Goal: Task Accomplishment & Management: Use online tool/utility

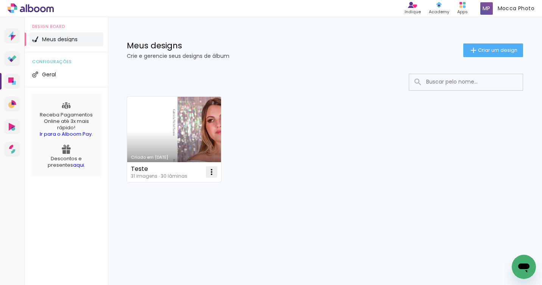
click at [213, 172] on iron-icon at bounding box center [211, 172] width 9 height 9
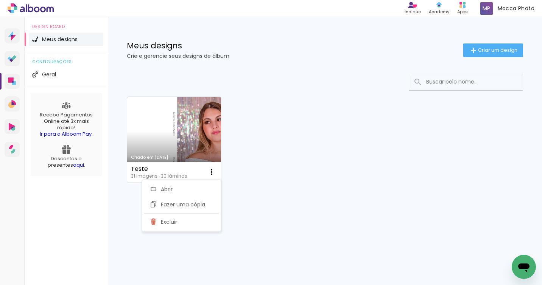
drag, startPoint x: 56, startPoint y: 38, endPoint x: 62, endPoint y: 37, distance: 5.7
click at [56, 38] on span "Meus designs" at bounding box center [60, 39] width 36 height 5
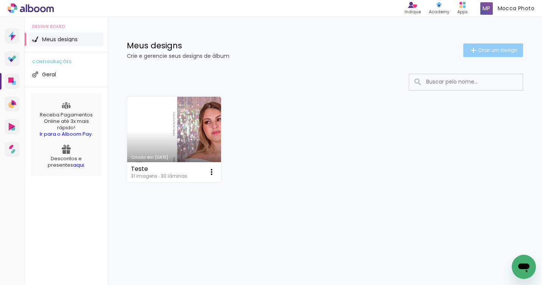
click at [500, 51] on span "Criar um design" at bounding box center [497, 50] width 39 height 5
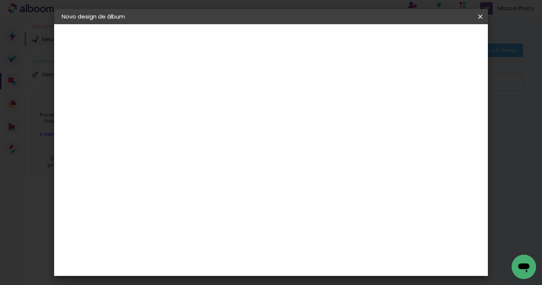
drag, startPoint x: 85, startPoint y: 105, endPoint x: 83, endPoint y: 109, distance: 4.4
click at [84, 108] on iron-pages "Modelo Escolhendo modelo... Tamanho livre" at bounding box center [103, 110] width 83 height 15
drag, startPoint x: 83, startPoint y: 109, endPoint x: 85, endPoint y: 92, distance: 17.1
click at [83, 109] on iron-pages "Modelo Escolhendo modelo... Tamanho livre" at bounding box center [103, 110] width 83 height 15
click at [185, 100] on input at bounding box center [185, 102] width 0 height 12
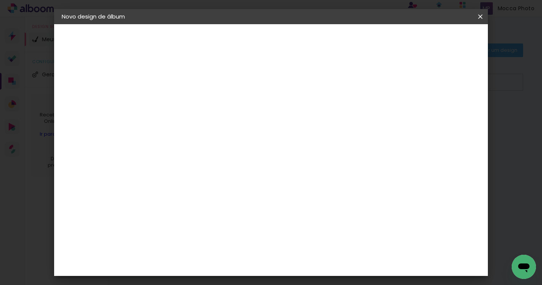
type input "T"
type input "[PERSON_NAME]"
type paper-input "[PERSON_NAME]"
click at [93, 56] on iron-pages "Preenchendo título... [PERSON_NAME]" at bounding box center [103, 55] width 83 height 15
click at [107, 78] on div "2. Especificações" at bounding box center [103, 77] width 83 height 9
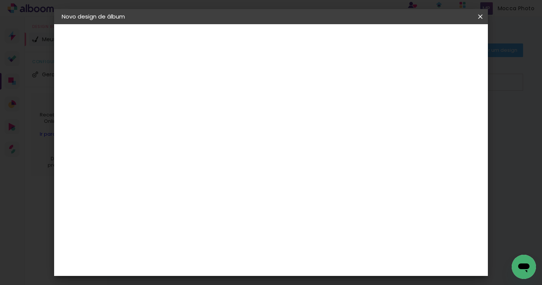
click at [0, 0] on slot "Avançar" at bounding box center [0, 0] width 0 height 0
click at [231, 144] on input at bounding box center [204, 143] width 76 height 9
type input "sys"
type paper-input "sys"
click at [203, 169] on div "System ProLab" at bounding box center [191, 172] width 22 height 12
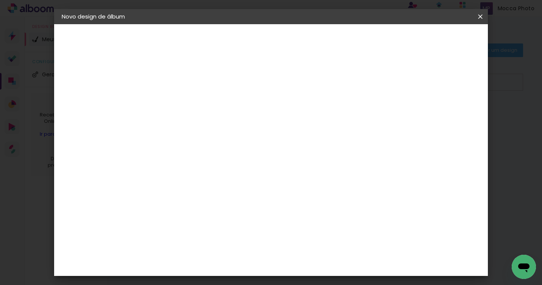
click at [0, 0] on slot "Tamanho Livre" at bounding box center [0, 0] width 0 height 0
click at [0, 0] on slot "Avançar" at bounding box center [0, 0] width 0 height 0
drag, startPoint x: 255, startPoint y: 113, endPoint x: 256, endPoint y: 120, distance: 6.2
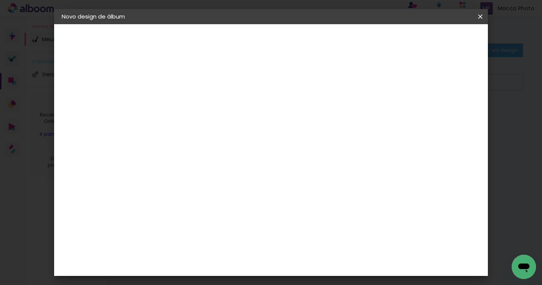
click at [256, 116] on span "30" at bounding box center [254, 118] width 12 height 11
drag, startPoint x: 256, startPoint y: 115, endPoint x: 224, endPoint y: 136, distance: 38.9
click at [228, 130] on div "30 cm cm cm mm A maioria das encadernadoras sugere 5mm de sangria." at bounding box center [304, 126] width 304 height 61
click at [253, 121] on span "30" at bounding box center [254, 118] width 12 height 11
drag, startPoint x: 165, startPoint y: 200, endPoint x: 170, endPoint y: 202, distance: 5.1
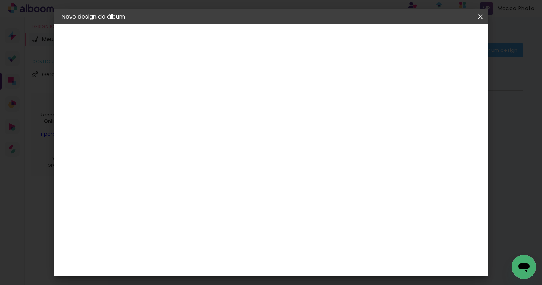
click at [168, 201] on input "30" at bounding box center [162, 201] width 20 height 11
drag, startPoint x: 172, startPoint y: 202, endPoint x: 158, endPoint y: 202, distance: 13.3
click at [158, 202] on div "30" at bounding box center [166, 201] width 29 height 11
click at [255, 118] on span "30" at bounding box center [254, 118] width 12 height 11
drag, startPoint x: 258, startPoint y: 116, endPoint x: 249, endPoint y: 117, distance: 9.1
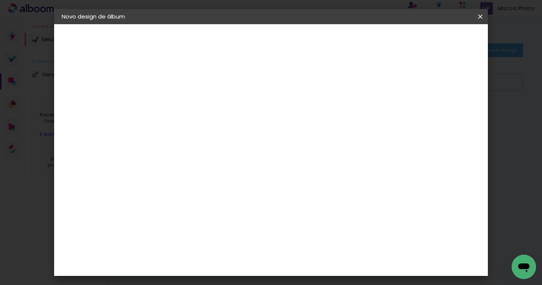
click at [249, 117] on span "30" at bounding box center [254, 118] width 12 height 11
drag, startPoint x: 258, startPoint y: 120, endPoint x: 247, endPoint y: 119, distance: 11.0
click at [247, 119] on div "30 cm" at bounding box center [259, 118] width 122 height 19
click at [84, 91] on div "Tamanho livre" at bounding box center [91, 93] width 26 height 11
click at [0, 0] on slot "Tamanho Livre" at bounding box center [0, 0] width 0 height 0
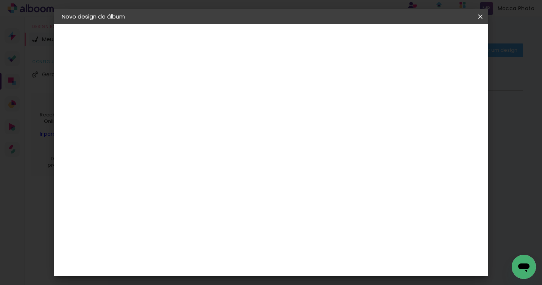
click at [0, 0] on slot "Tamanho Livre" at bounding box center [0, 0] width 0 height 0
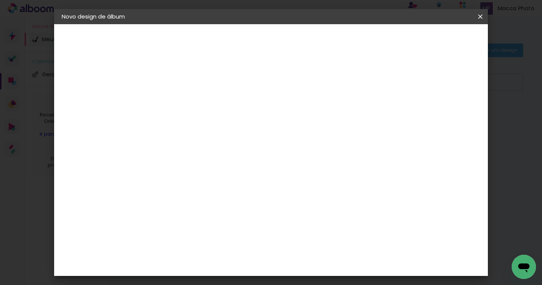
click at [307, 36] on paper-button "Avançar" at bounding box center [288, 40] width 37 height 13
drag, startPoint x: 169, startPoint y: 200, endPoint x: 171, endPoint y: 205, distance: 4.8
click at [169, 201] on input "30" at bounding box center [162, 201] width 20 height 11
drag, startPoint x: 171, startPoint y: 201, endPoint x: 162, endPoint y: 201, distance: 9.1
click at [162, 201] on input "30" at bounding box center [162, 201] width 20 height 11
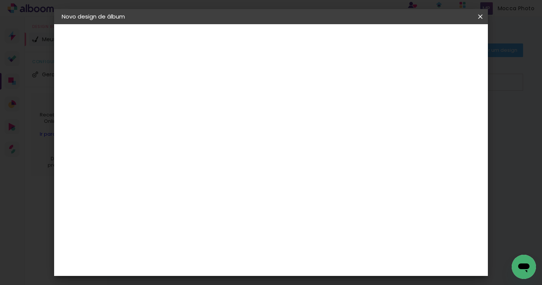
scroll to position [71, 0]
drag, startPoint x: 325, startPoint y: 219, endPoint x: 304, endPoint y: 219, distance: 20.4
click at [304, 219] on paper-input-container "60 cm" at bounding box center [320, 218] width 34 height 19
drag, startPoint x: 315, startPoint y: 217, endPoint x: 326, endPoint y: 217, distance: 11.0
click at [326, 217] on div "60" at bounding box center [319, 217] width 29 height 11
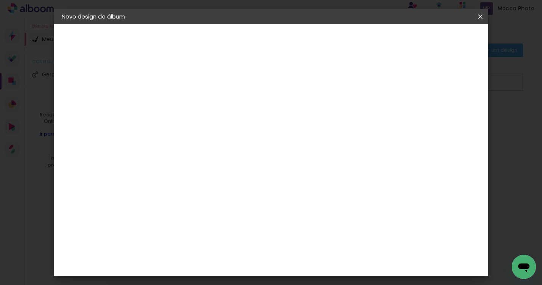
click at [170, 130] on input "30" at bounding box center [162, 130] width 20 height 11
drag, startPoint x: 170, startPoint y: 130, endPoint x: 157, endPoint y: 129, distance: 13.6
click at [157, 129] on input "30" at bounding box center [162, 130] width 20 height 11
type input "30,5"
type paper-input "30,5"
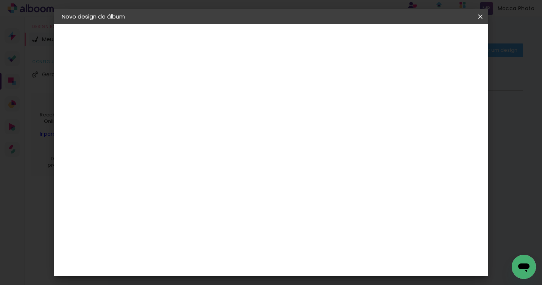
scroll to position [279, 0]
type input "40,6"
type paper-input "40,6"
click at [409, 40] on span "Iniciar design" at bounding box center [391, 39] width 34 height 5
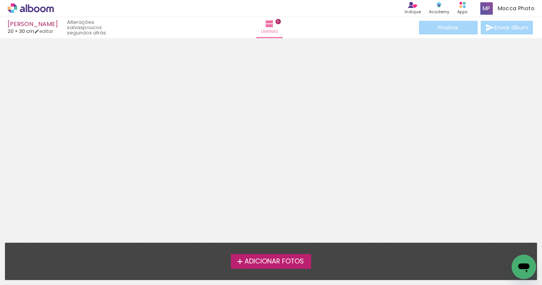
click at [269, 262] on span "Adicionar Fotos" at bounding box center [273, 261] width 59 height 7
click at [0, 0] on input "file" at bounding box center [0, 0] width 0 height 0
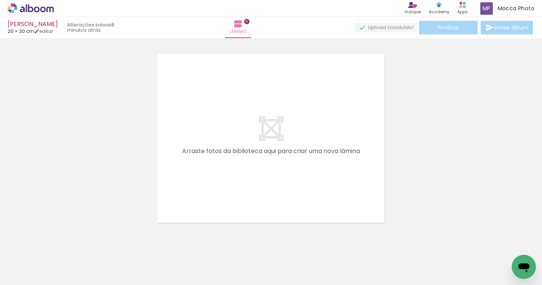
click at [87, 258] on div at bounding box center [75, 259] width 37 height 25
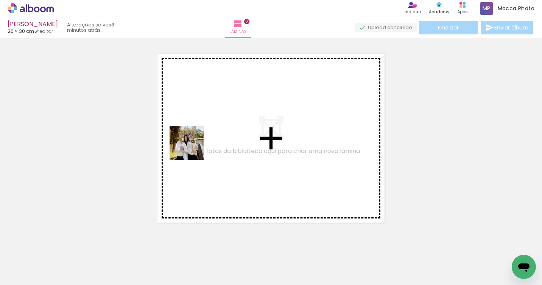
drag, startPoint x: 85, startPoint y: 259, endPoint x: 205, endPoint y: 127, distance: 178.4
click at [205, 127] on quentale-workspace at bounding box center [271, 142] width 542 height 285
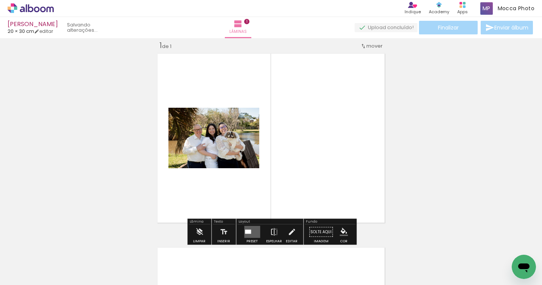
scroll to position [9, 0]
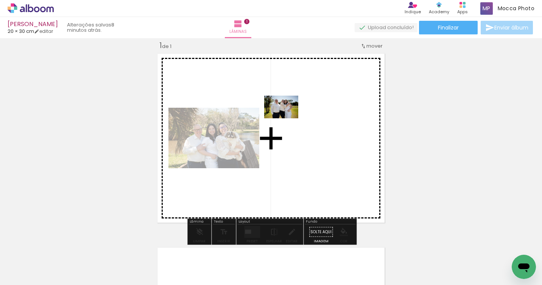
drag, startPoint x: 193, startPoint y: 202, endPoint x: 300, endPoint y: 126, distance: 131.1
click at [300, 126] on quentale-workspace at bounding box center [271, 142] width 542 height 285
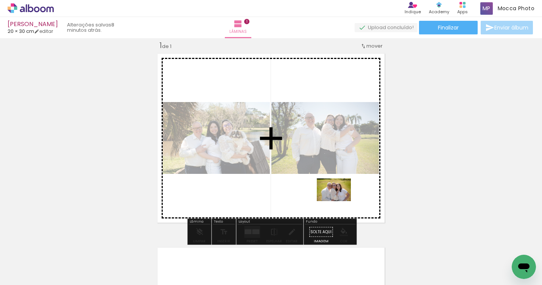
drag, startPoint x: 161, startPoint y: 259, endPoint x: 342, endPoint y: 200, distance: 190.7
click at [342, 200] on quentale-workspace at bounding box center [271, 142] width 542 height 285
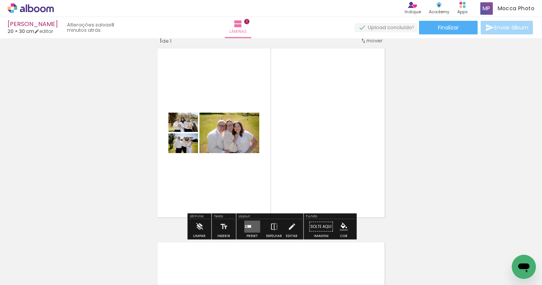
scroll to position [20, 0]
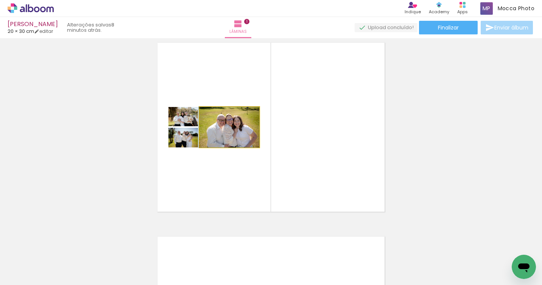
drag, startPoint x: 243, startPoint y: 137, endPoint x: 235, endPoint y: 132, distance: 9.8
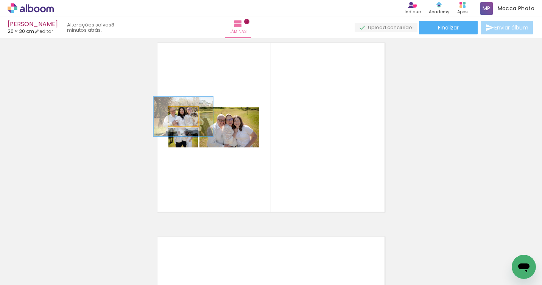
drag, startPoint x: 188, startPoint y: 118, endPoint x: 320, endPoint y: 117, distance: 132.4
click at [320, 117] on quentale-layouter at bounding box center [270, 127] width 233 height 175
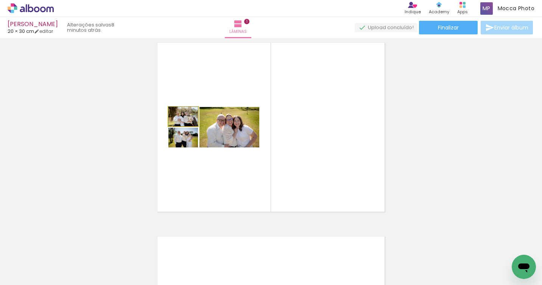
drag, startPoint x: 190, startPoint y: 116, endPoint x: 183, endPoint y: 116, distance: 6.8
type paper-slider "100"
click at [183, 116] on div at bounding box center [182, 115] width 7 height 7
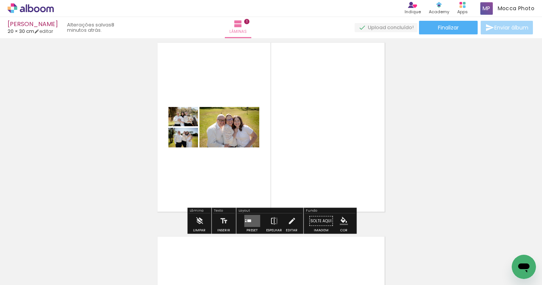
click at [363, 129] on quentale-layouter at bounding box center [270, 127] width 233 height 175
click at [286, 96] on quentale-layouter at bounding box center [270, 127] width 233 height 175
click at [230, 87] on quentale-layouter at bounding box center [270, 127] width 233 height 175
click at [203, 103] on quentale-layouter at bounding box center [270, 127] width 233 height 175
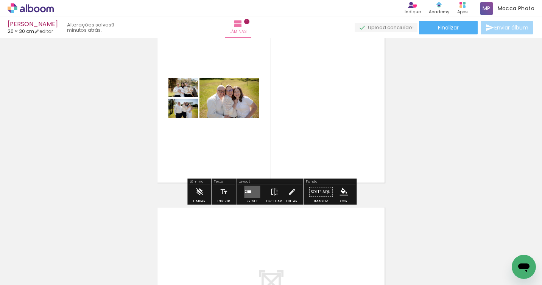
scroll to position [36, 0]
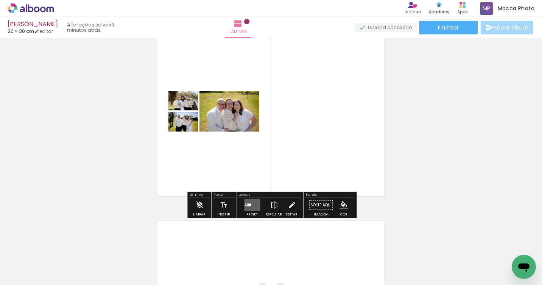
click at [288, 132] on quentale-layouter at bounding box center [270, 111] width 233 height 175
click at [251, 204] on quentale-layouter at bounding box center [252, 205] width 16 height 12
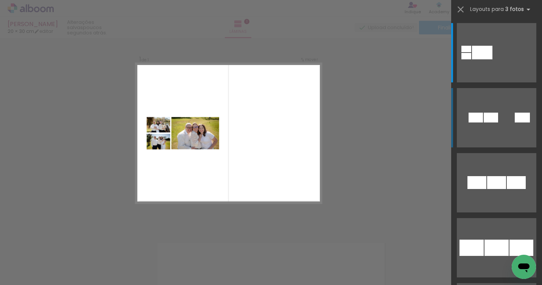
scroll to position [9, 0]
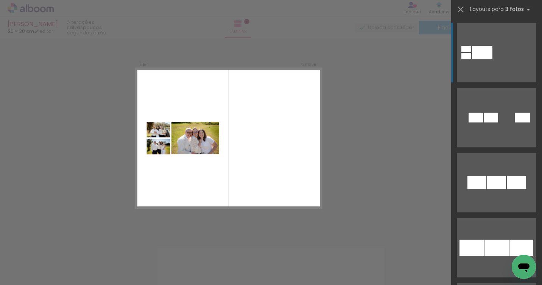
click at [476, 53] on div at bounding box center [482, 53] width 20 height 14
click at [468, 52] on div at bounding box center [466, 49] width 10 height 6
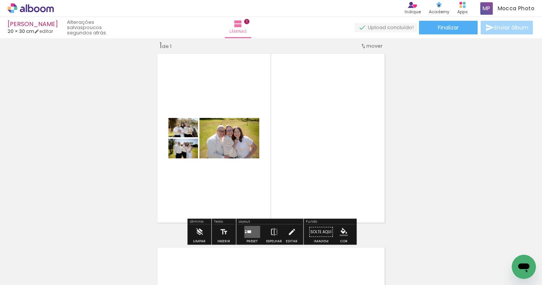
click at [249, 231] on div at bounding box center [249, 232] width 4 height 3
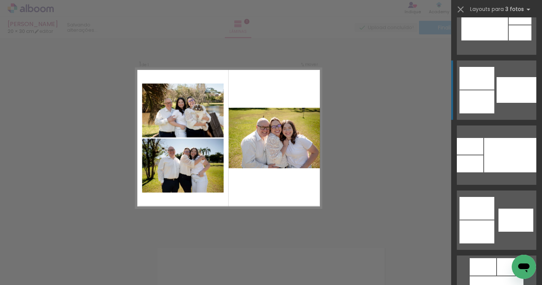
scroll to position [629, 0]
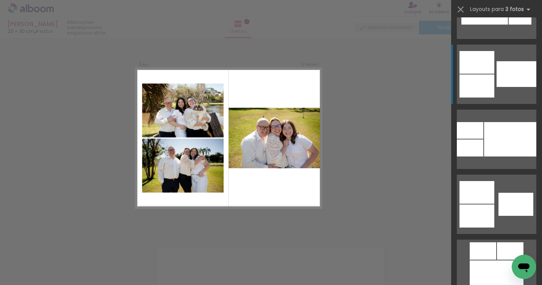
click at [488, 70] on div at bounding box center [476, 62] width 35 height 23
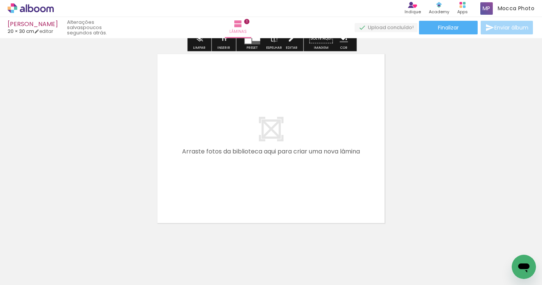
scroll to position [207, 0]
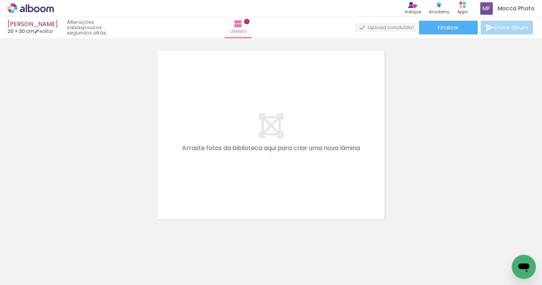
click at [214, 262] on div at bounding box center [202, 259] width 37 height 25
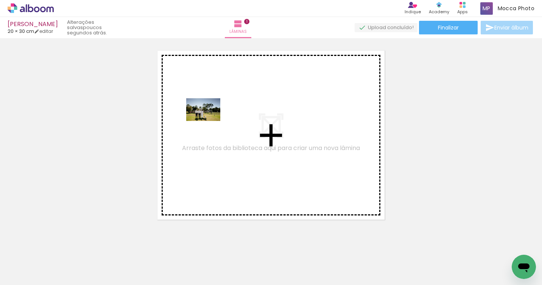
drag, startPoint x: 212, startPoint y: 262, endPoint x: 209, endPoint y: 121, distance: 140.8
click at [209, 121] on quentale-workspace at bounding box center [271, 142] width 542 height 285
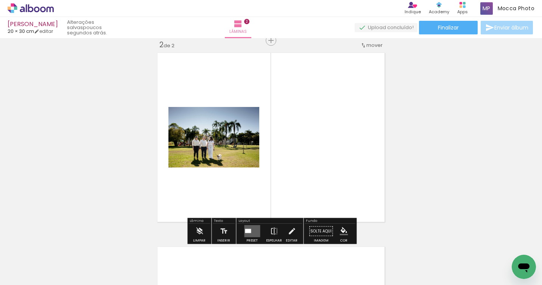
scroll to position [204, 0]
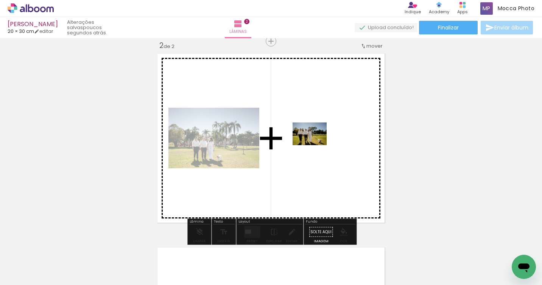
drag, startPoint x: 257, startPoint y: 262, endPoint x: 315, endPoint y: 145, distance: 130.1
click at [315, 145] on quentale-workspace at bounding box center [271, 142] width 542 height 285
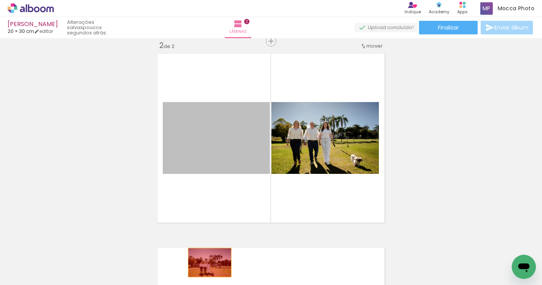
drag, startPoint x: 225, startPoint y: 142, endPoint x: 210, endPoint y: 263, distance: 121.6
click at [210, 263] on quentale-workspace at bounding box center [271, 142] width 542 height 285
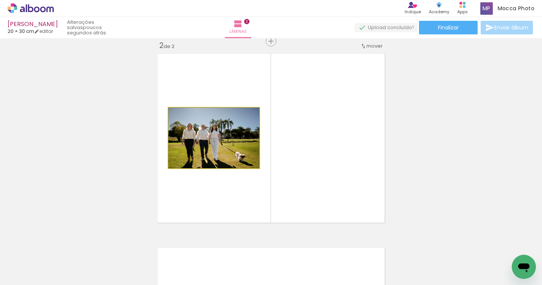
click at [248, 144] on quentale-photo at bounding box center [213, 138] width 91 height 61
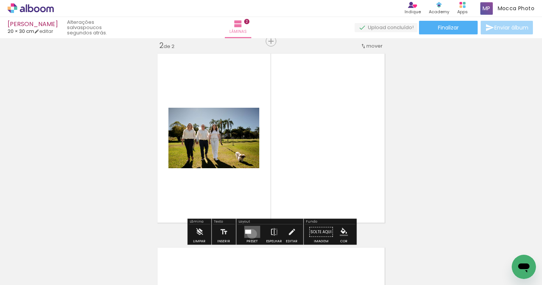
click at [250, 234] on quentale-layouter at bounding box center [252, 232] width 16 height 12
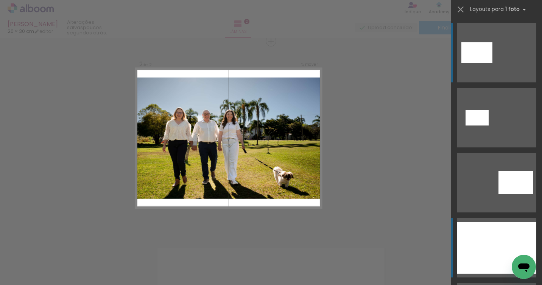
click at [492, 226] on div at bounding box center [496, 248] width 79 height 52
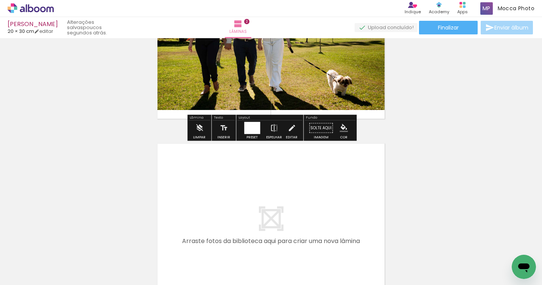
scroll to position [375, 0]
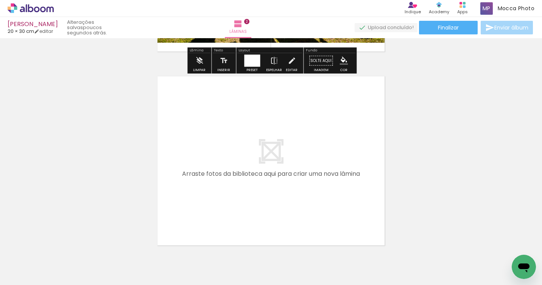
click at [207, 264] on div at bounding box center [202, 259] width 37 height 25
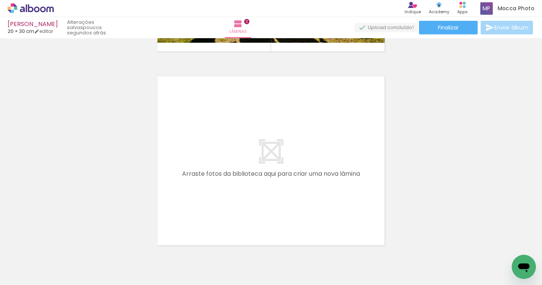
click at [210, 255] on div at bounding box center [202, 259] width 37 height 25
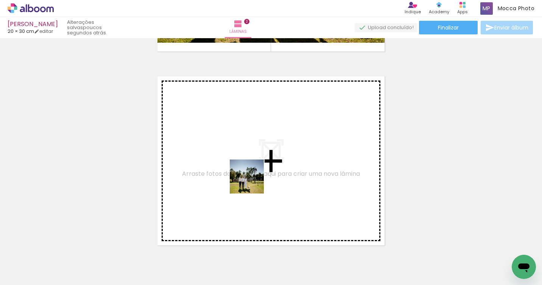
drag, startPoint x: 204, startPoint y: 255, endPoint x: 255, endPoint y: 173, distance: 96.0
click at [255, 173] on quentale-workspace at bounding box center [271, 142] width 542 height 285
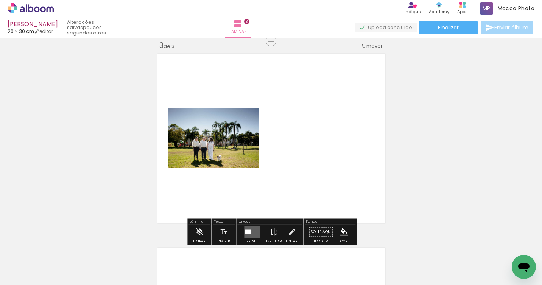
scroll to position [398, 0]
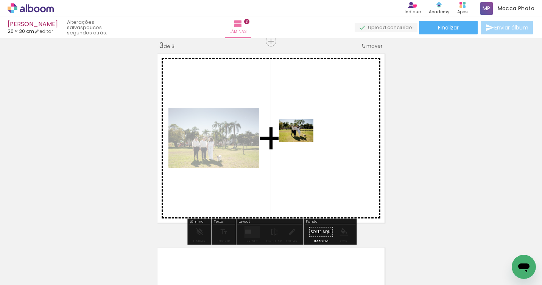
drag, startPoint x: 295, startPoint y: 259, endPoint x: 302, endPoint y: 142, distance: 117.1
click at [302, 142] on quentale-workspace at bounding box center [271, 142] width 542 height 285
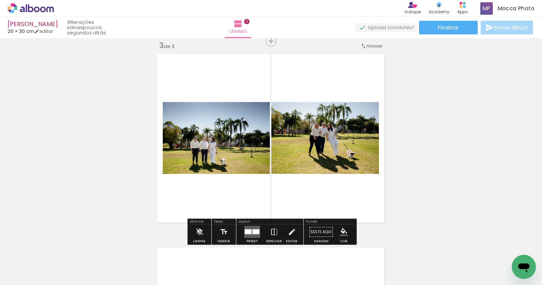
click at [252, 232] on div at bounding box center [255, 232] width 7 height 5
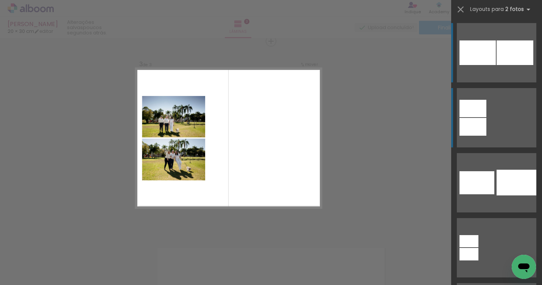
click at [478, 121] on div at bounding box center [472, 127] width 27 height 18
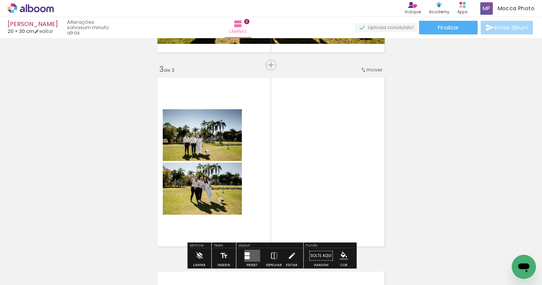
scroll to position [416, 0]
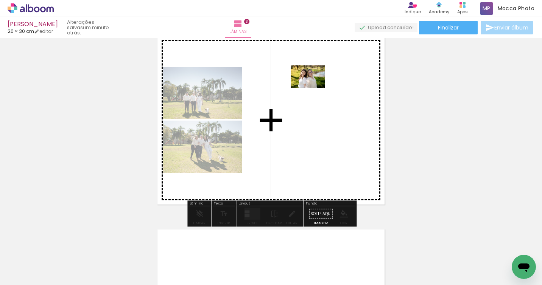
drag, startPoint x: 337, startPoint y: 261, endPoint x: 313, endPoint y: 88, distance: 174.5
click at [313, 88] on quentale-workspace at bounding box center [271, 142] width 542 height 285
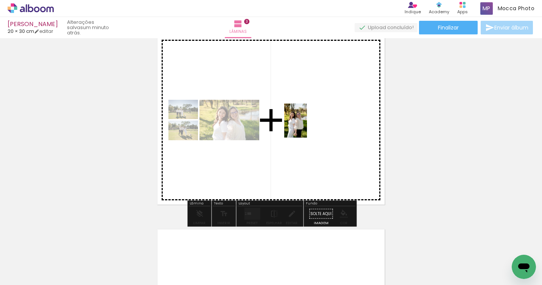
click at [307, 126] on quentale-workspace at bounding box center [271, 142] width 542 height 285
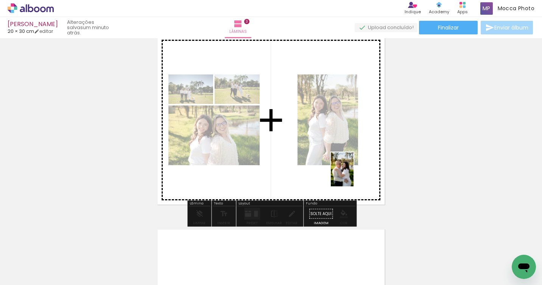
drag, startPoint x: 414, startPoint y: 264, endPoint x: 445, endPoint y: 234, distance: 42.8
click at [353, 175] on quentale-workspace at bounding box center [271, 142] width 542 height 285
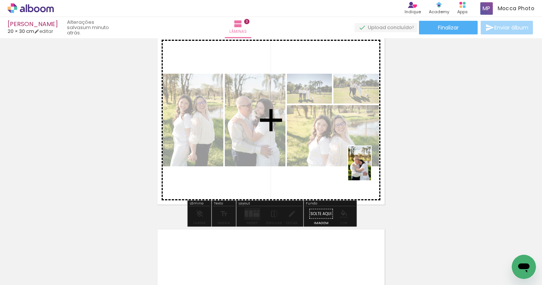
drag, startPoint x: 465, startPoint y: 260, endPoint x: 371, endPoint y: 169, distance: 131.1
click at [371, 169] on quentale-workspace at bounding box center [271, 142] width 542 height 285
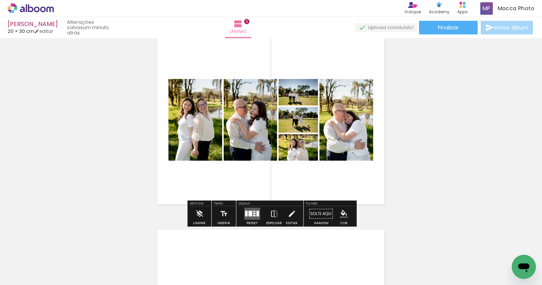
click at [244, 219] on quentale-layouter at bounding box center [252, 214] width 16 height 12
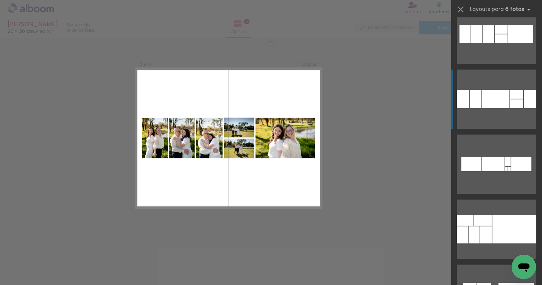
scroll to position [352, 0]
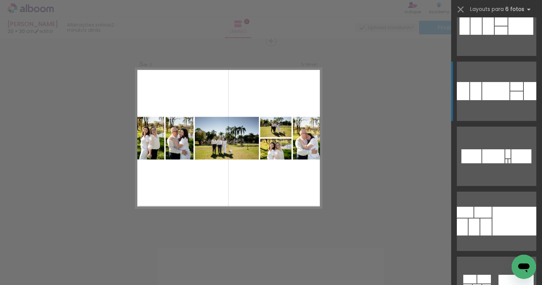
click at [501, 107] on quentale-layouter at bounding box center [496, 91] width 79 height 59
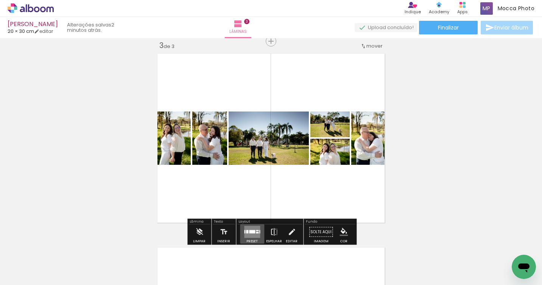
drag, startPoint x: 246, startPoint y: 232, endPoint x: 534, endPoint y: 95, distance: 319.1
click at [534, 95] on div "Inserir lâmina 1 de 3 Inserir lâmina 2 de 3 Inserir lâmina 3 de 3" at bounding box center [271, 31] width 542 height 777
drag, startPoint x: 245, startPoint y: 232, endPoint x: 486, endPoint y: 100, distance: 274.7
click at [246, 232] on div at bounding box center [247, 231] width 2 height 3
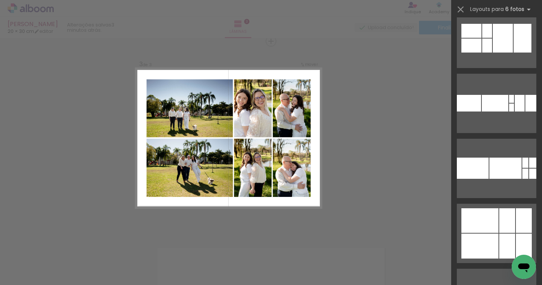
scroll to position [2875, 0]
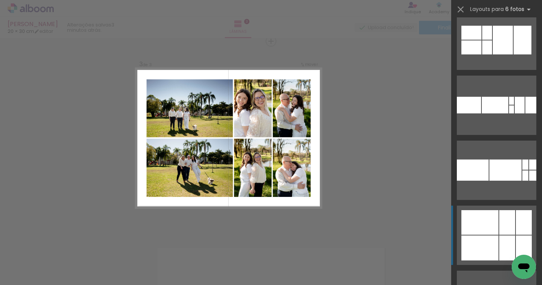
click at [500, 228] on div at bounding box center [507, 222] width 16 height 25
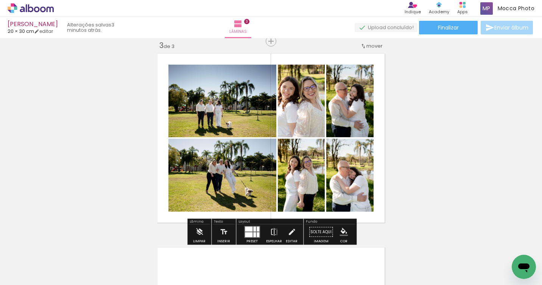
click at [304, 105] on quentale-photo at bounding box center [301, 101] width 47 height 73
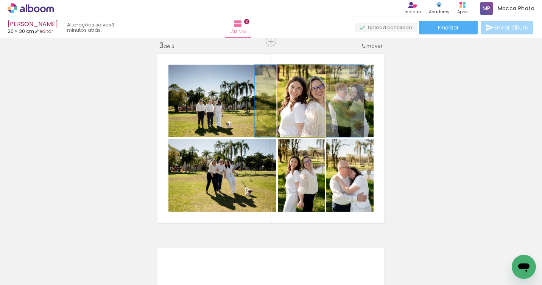
drag, startPoint x: 299, startPoint y: 109, endPoint x: 307, endPoint y: 109, distance: 8.0
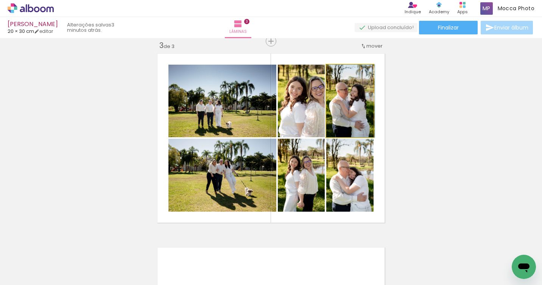
drag, startPoint x: 350, startPoint y: 110, endPoint x: 353, endPoint y: 109, distance: 3.8
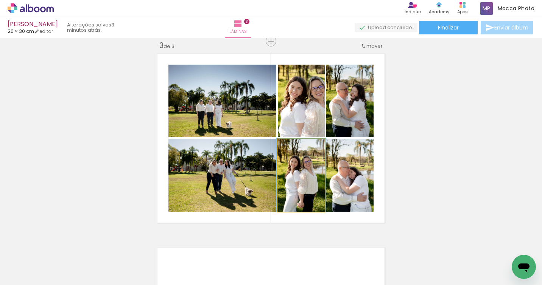
click at [314, 176] on quentale-photo at bounding box center [301, 175] width 47 height 73
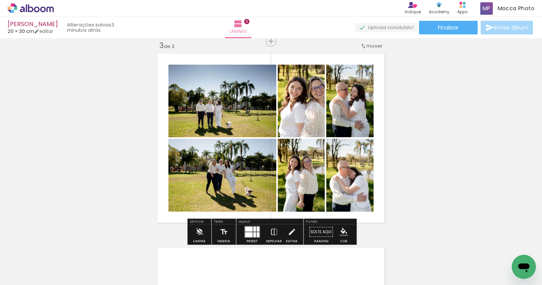
scroll to position [401, 0]
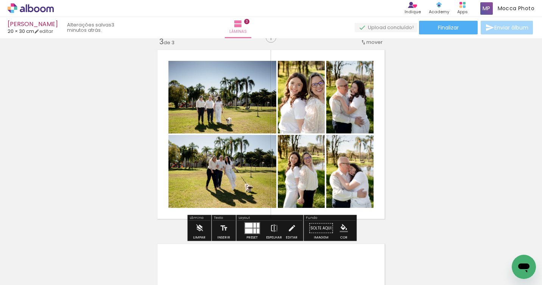
click at [450, 187] on div "Inserir lâmina 1 de 3 Inserir lâmina 2 de 3 Inserir lâmina 3 de 3" at bounding box center [271, 28] width 542 height 777
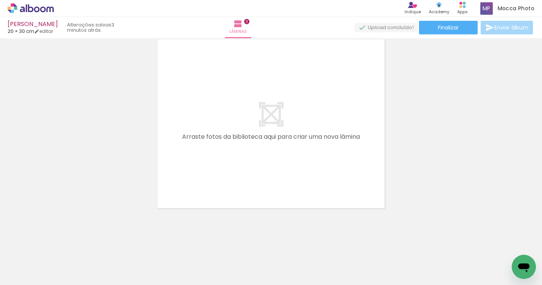
scroll to position [0, 202]
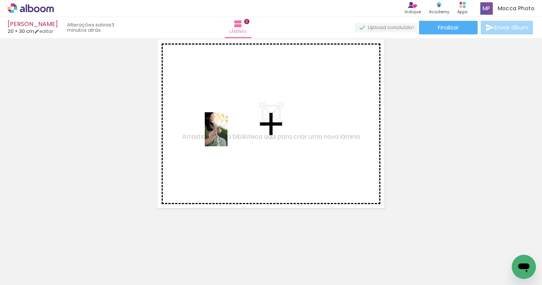
drag, startPoint x: 369, startPoint y: 244, endPoint x: 226, endPoint y: 135, distance: 180.1
click at [226, 135] on quentale-workspace at bounding box center [271, 142] width 542 height 285
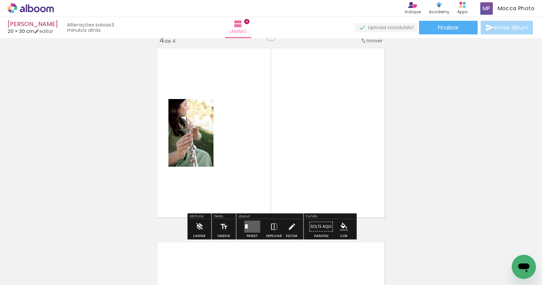
scroll to position [592, 0]
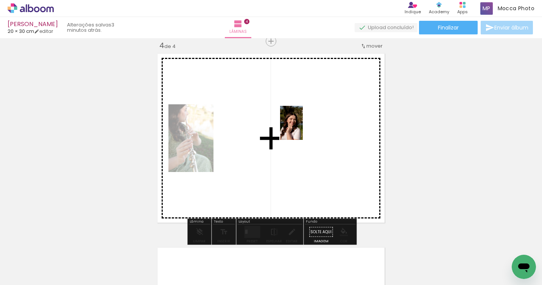
drag, startPoint x: 300, startPoint y: 261, endPoint x: 302, endPoint y: 116, distance: 144.9
click at [302, 117] on quentale-workspace at bounding box center [271, 142] width 542 height 285
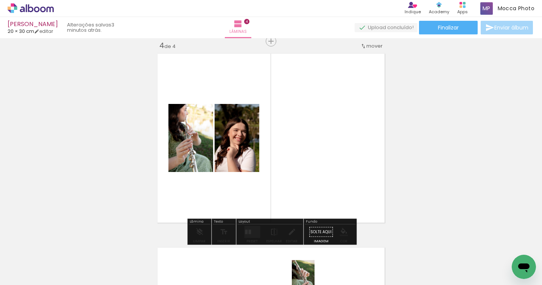
drag, startPoint x: 344, startPoint y: 267, endPoint x: 314, endPoint y: 283, distance: 33.5
click at [62, 283] on iron-horizontal-list at bounding box center [54, 261] width 15 height 47
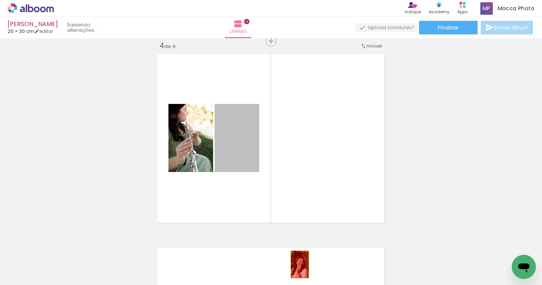
drag, startPoint x: 238, startPoint y: 141, endPoint x: 300, endPoint y: 264, distance: 137.7
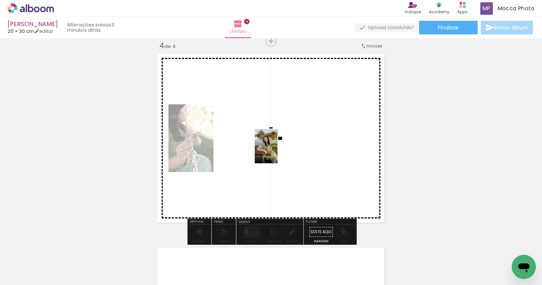
drag, startPoint x: 430, startPoint y: 267, endPoint x: 277, endPoint y: 152, distance: 190.7
click at [277, 152] on quentale-workspace at bounding box center [271, 142] width 542 height 285
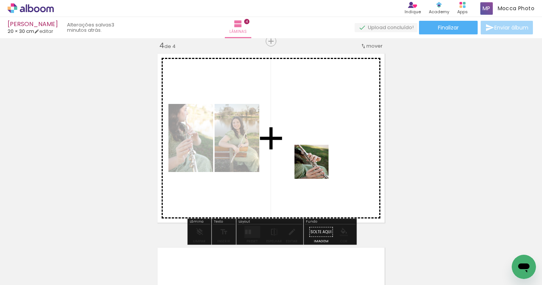
drag, startPoint x: 334, startPoint y: 231, endPoint x: 312, endPoint y: 149, distance: 84.8
click at [312, 149] on quentale-workspace at bounding box center [271, 142] width 542 height 285
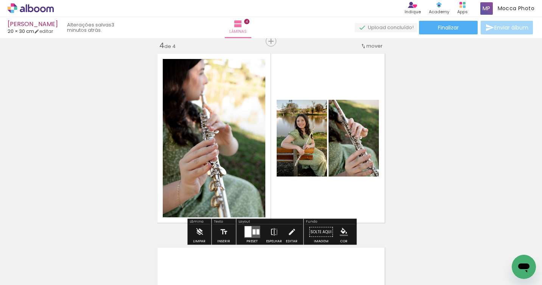
drag, startPoint x: 252, startPoint y: 234, endPoint x: 367, endPoint y: 195, distance: 121.5
click at [252, 234] on div at bounding box center [253, 232] width 3 height 5
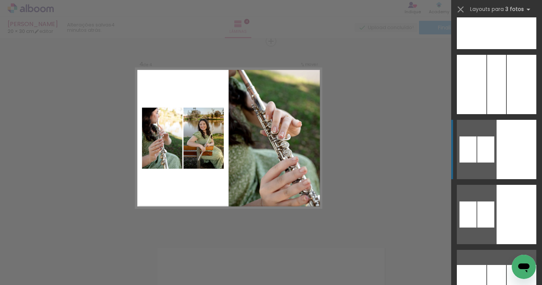
scroll to position [1794, 0]
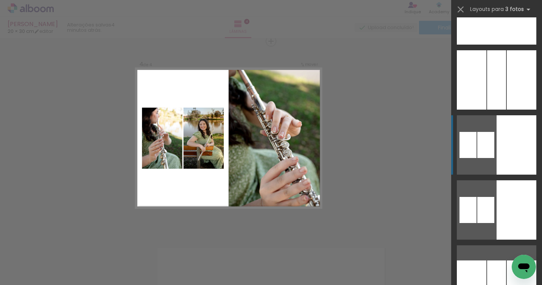
click at [490, 164] on quentale-layouter at bounding box center [496, 144] width 79 height 59
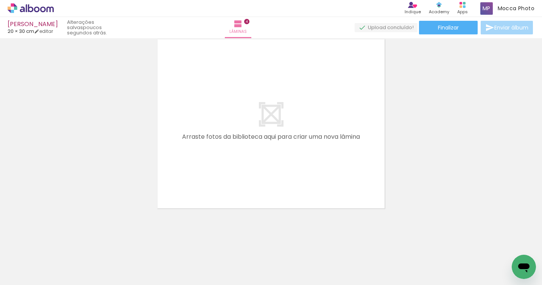
scroll to position [0, 430]
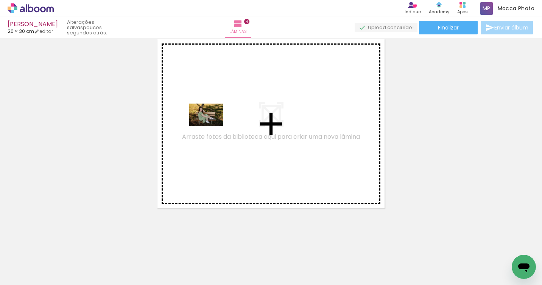
drag, startPoint x: 249, startPoint y: 264, endPoint x: 244, endPoint y: 166, distance: 98.5
click at [208, 113] on quentale-workspace at bounding box center [271, 142] width 542 height 285
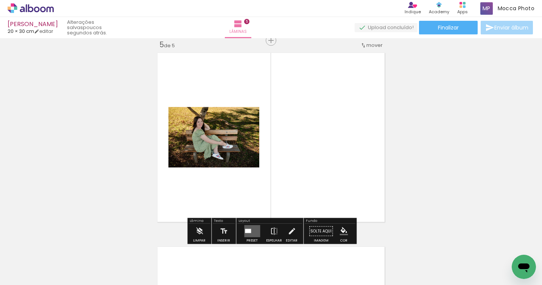
scroll to position [786, 0]
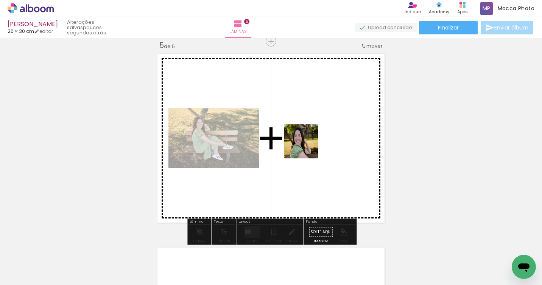
drag, startPoint x: 297, startPoint y: 201, endPoint x: 323, endPoint y: 194, distance: 27.6
click at [307, 138] on quentale-workspace at bounding box center [271, 142] width 542 height 285
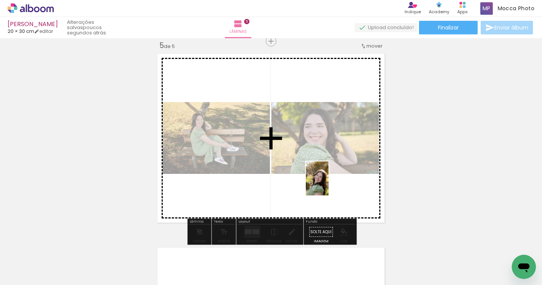
drag, startPoint x: 328, startPoint y: 266, endPoint x: 329, endPoint y: 185, distance: 80.9
click at [329, 185] on quentale-workspace at bounding box center [271, 142] width 542 height 285
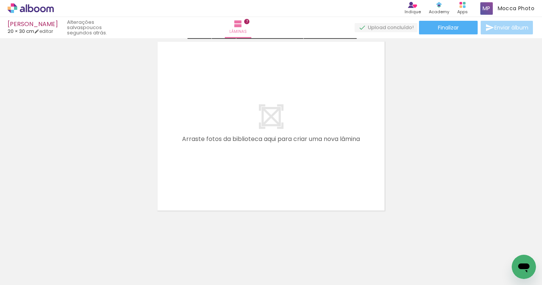
scroll to position [1381, 0]
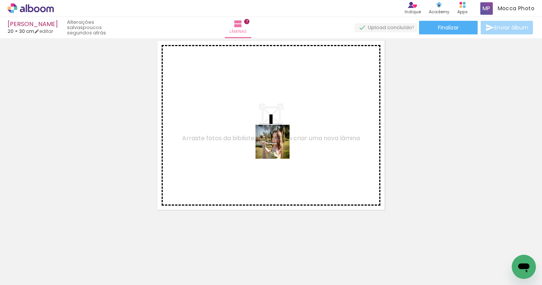
drag, startPoint x: 312, startPoint y: 213, endPoint x: 347, endPoint y: 233, distance: 40.5
click at [271, 133] on quentale-workspace at bounding box center [271, 142] width 542 height 285
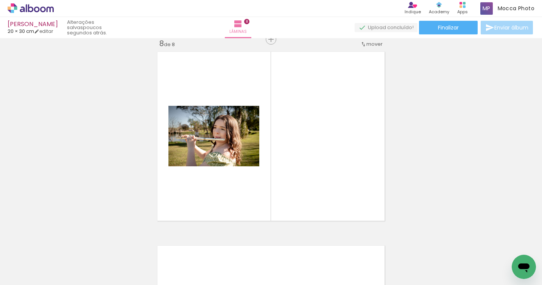
scroll to position [1368, 0]
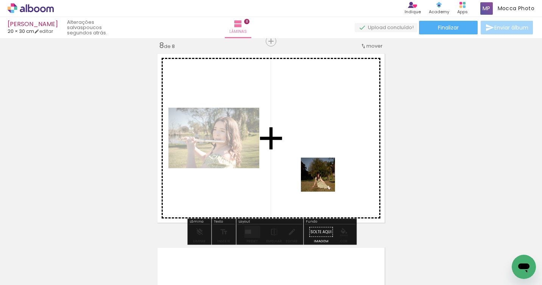
click at [312, 144] on quentale-workspace at bounding box center [271, 142] width 542 height 285
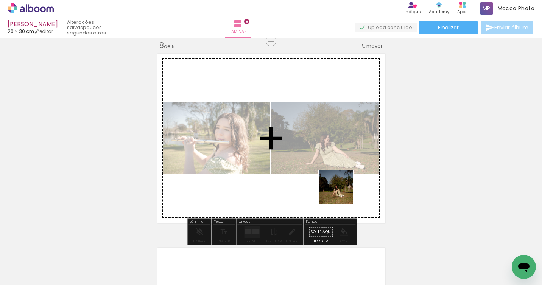
drag, startPoint x: 401, startPoint y: 263, endPoint x: 338, endPoint y: 189, distance: 97.2
click at [339, 190] on quentale-workspace at bounding box center [271, 142] width 542 height 285
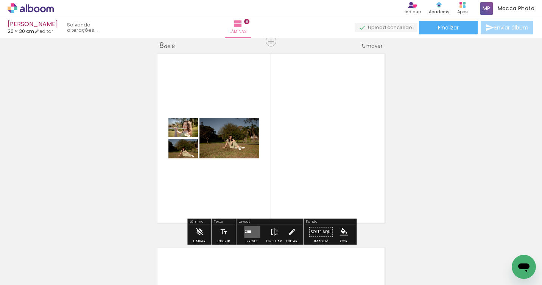
scroll to position [1367, 0]
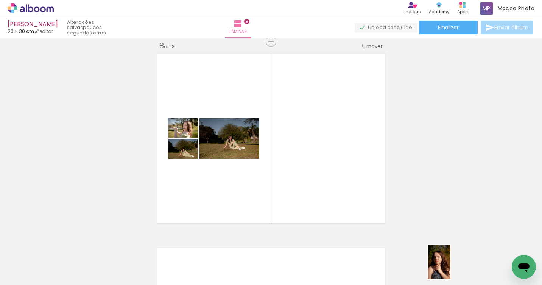
drag, startPoint x: 444, startPoint y: 264, endPoint x: 431, endPoint y: 258, distance: 14.2
click at [450, 268] on div at bounding box center [438, 259] width 25 height 37
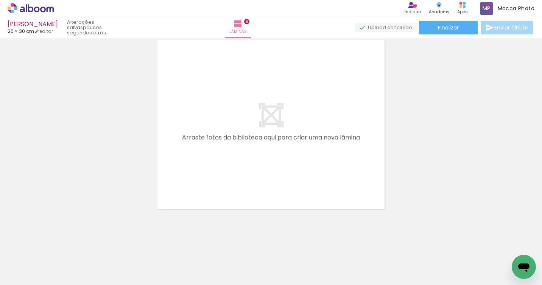
scroll to position [1576, 0]
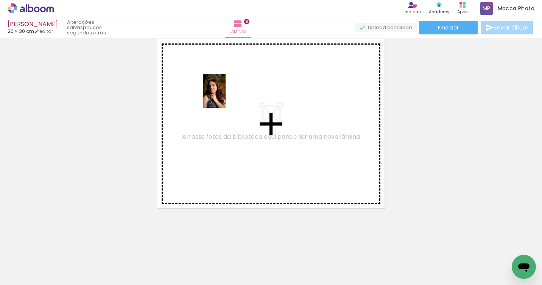
drag, startPoint x: 273, startPoint y: 258, endPoint x: 319, endPoint y: 232, distance: 52.5
click at [225, 95] on quentale-workspace at bounding box center [271, 142] width 542 height 285
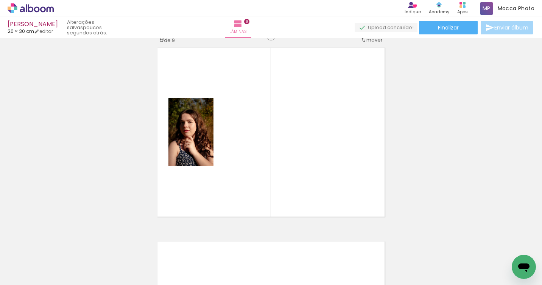
scroll to position [1562, 0]
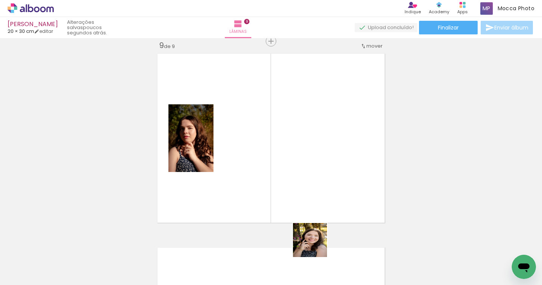
drag, startPoint x: 315, startPoint y: 246, endPoint x: 349, endPoint y: 239, distance: 34.3
click at [294, 154] on quentale-workspace at bounding box center [271, 142] width 542 height 285
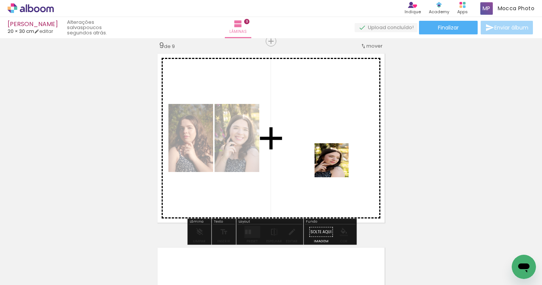
drag, startPoint x: 359, startPoint y: 236, endPoint x: 387, endPoint y: 199, distance: 46.4
click at [316, 124] on quentale-workspace at bounding box center [271, 142] width 542 height 285
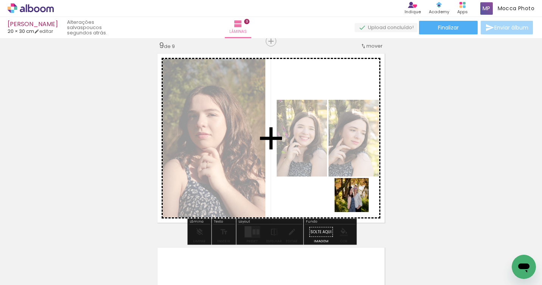
drag, startPoint x: 450, startPoint y: 268, endPoint x: 379, endPoint y: 214, distance: 89.4
click at [357, 199] on quentale-workspace at bounding box center [271, 142] width 542 height 285
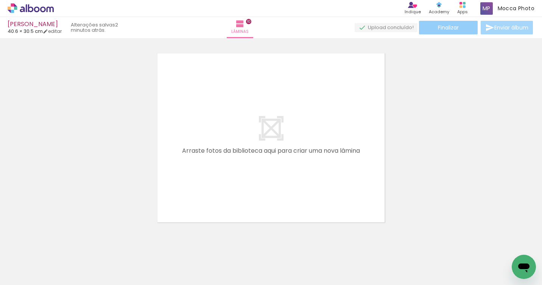
scroll to position [0, 878]
